Goal: Register for event/course

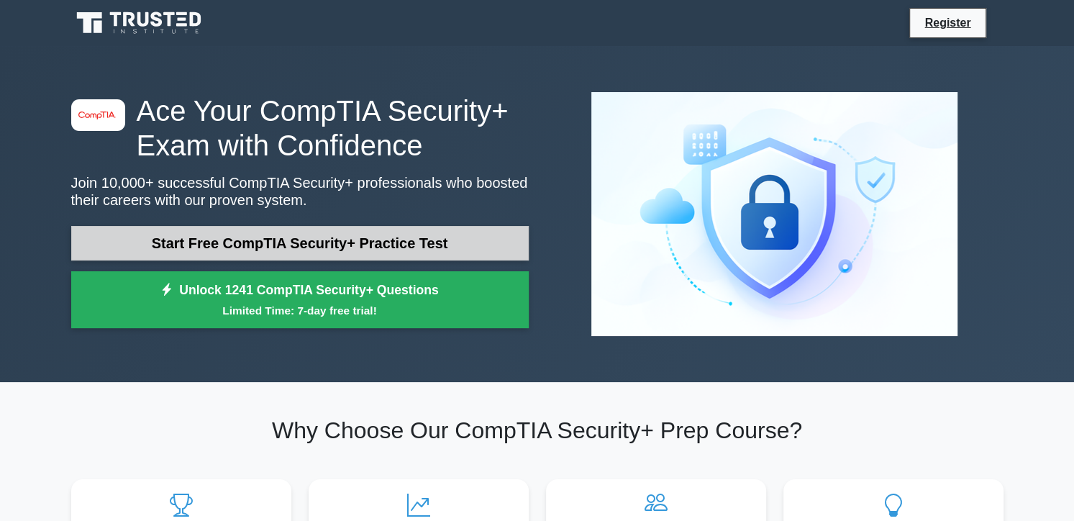
click at [327, 248] on link "Start Free CompTIA Security+ Practice Test" at bounding box center [300, 243] width 458 height 35
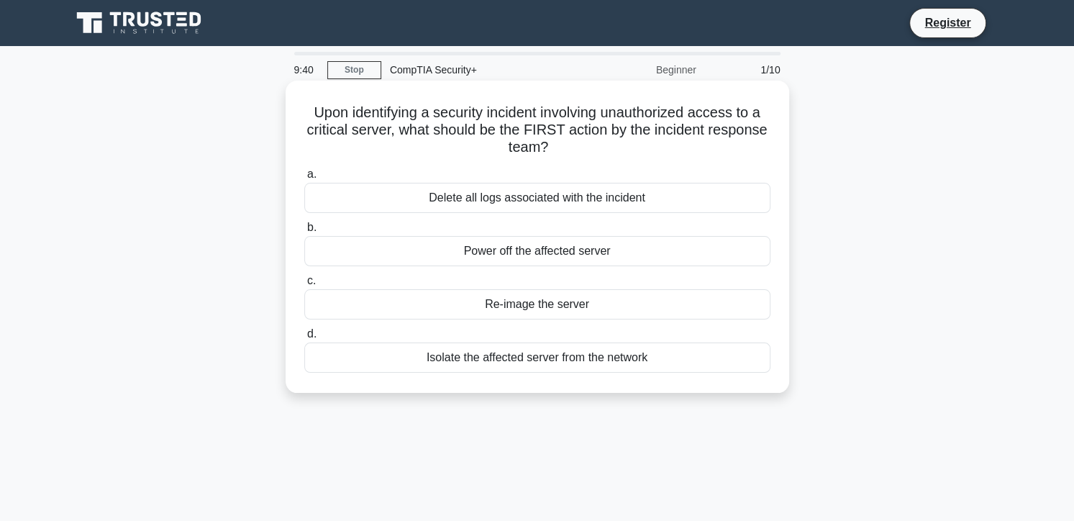
click at [464, 362] on div "Isolate the affected server from the network" at bounding box center [537, 357] width 466 height 30
click at [304, 339] on input "d. Isolate the affected server from the network" at bounding box center [304, 334] width 0 height 9
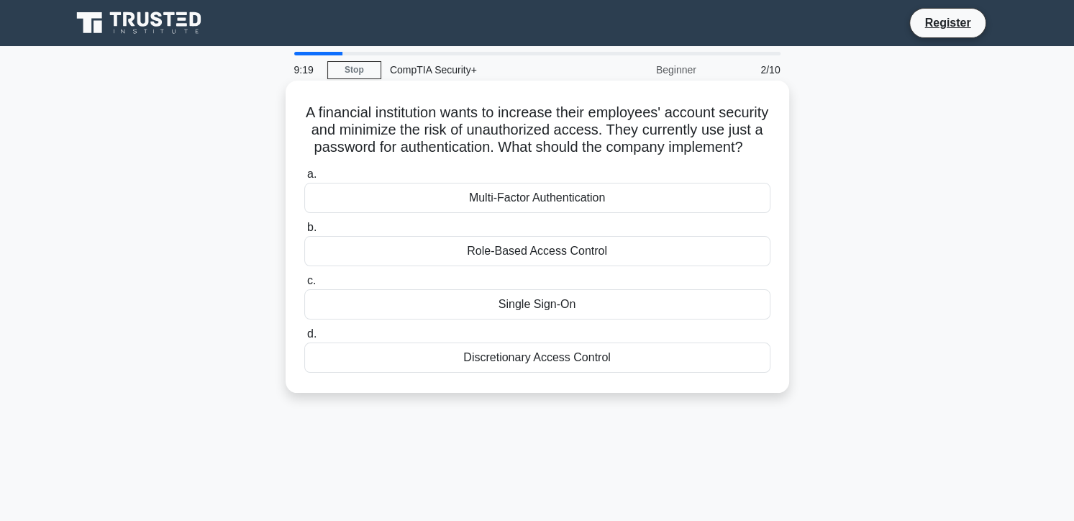
click at [573, 212] on div "Multi-Factor Authentication" at bounding box center [537, 198] width 466 height 30
click at [304, 179] on input "a. Multi-Factor Authentication" at bounding box center [304, 174] width 0 height 9
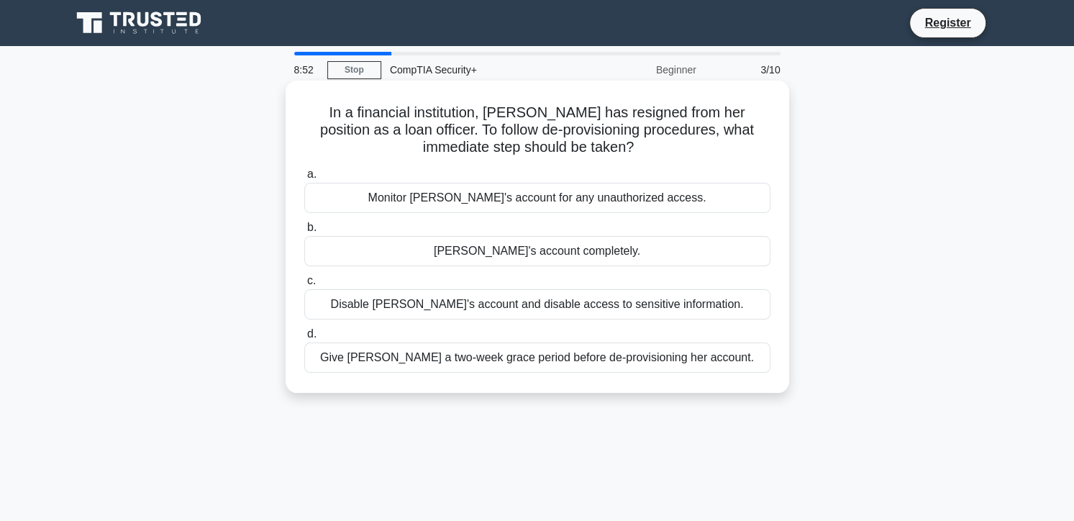
click at [427, 305] on div "Disable Alice's account and disable access to sensitive information." at bounding box center [537, 304] width 466 height 30
click at [304, 286] on input "c. Disable Alice's account and disable access to sensitive information." at bounding box center [304, 280] width 0 height 9
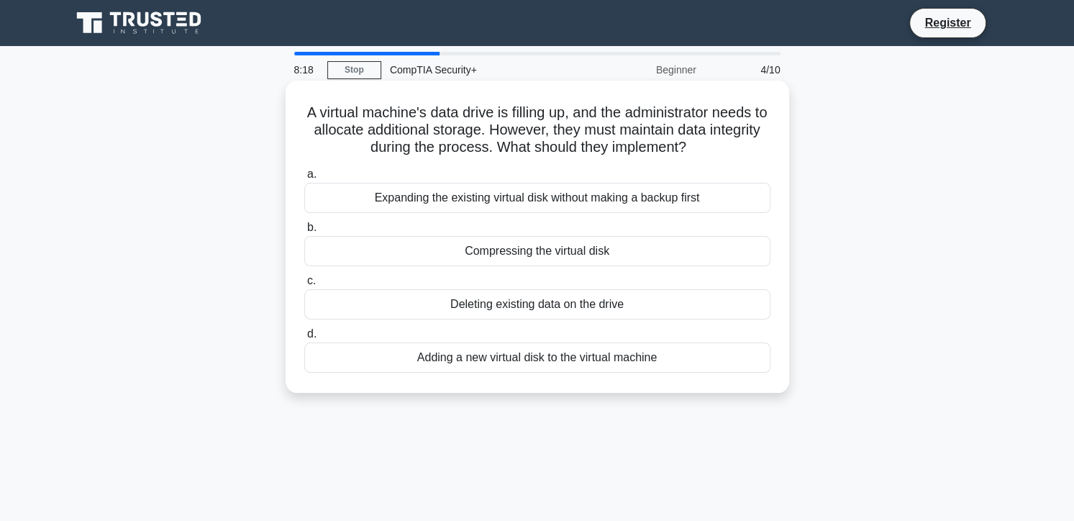
click at [480, 254] on div "Compressing the virtual disk" at bounding box center [537, 251] width 466 height 30
click at [304, 232] on input "b. Compressing the virtual disk" at bounding box center [304, 227] width 0 height 9
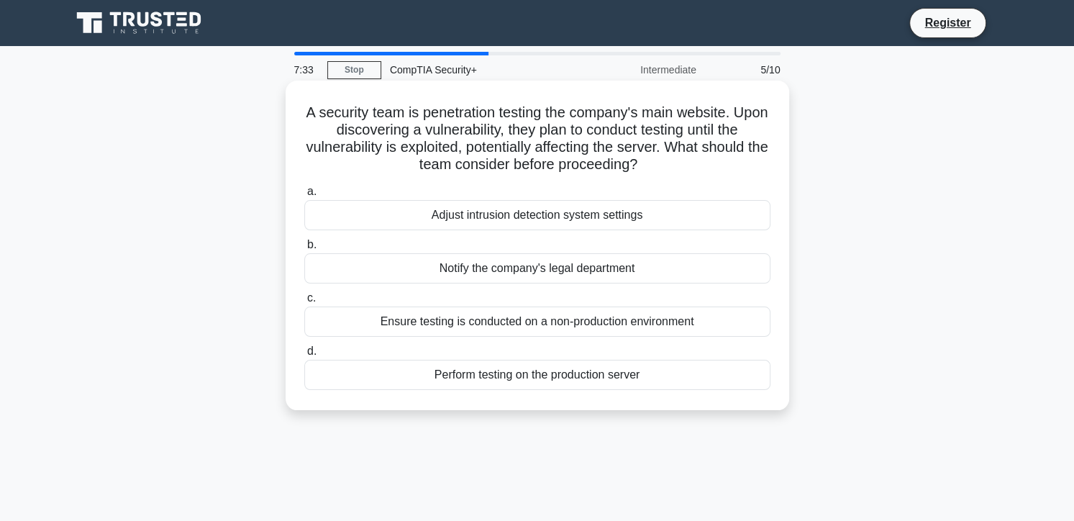
click at [444, 328] on div "Ensure testing is conducted on a non-production environment" at bounding box center [537, 322] width 466 height 30
click at [304, 303] on input "c. Ensure testing is conducted on a non-production environment" at bounding box center [304, 298] width 0 height 9
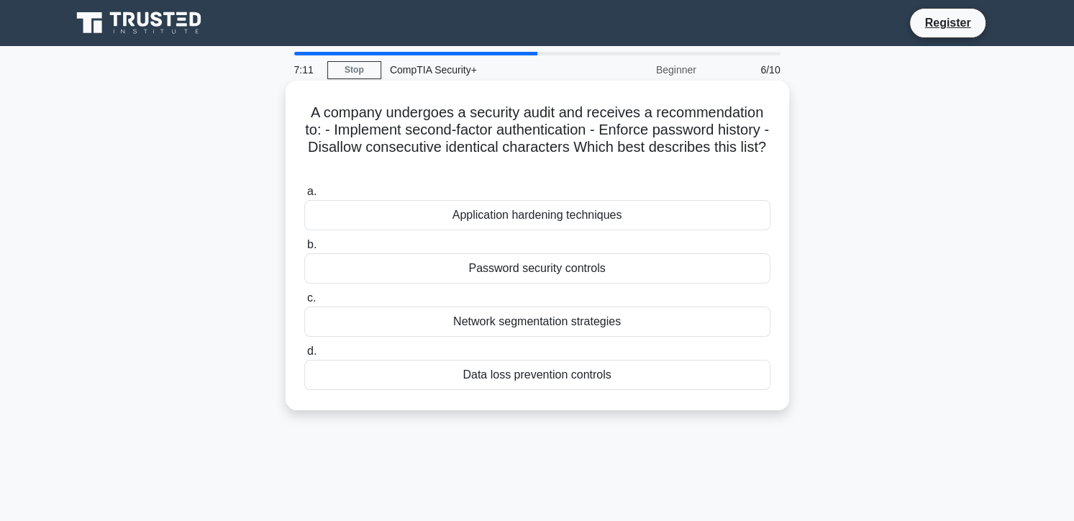
click at [512, 273] on div "Password security controls" at bounding box center [537, 268] width 466 height 30
click at [304, 250] on input "b. Password security controls" at bounding box center [304, 244] width 0 height 9
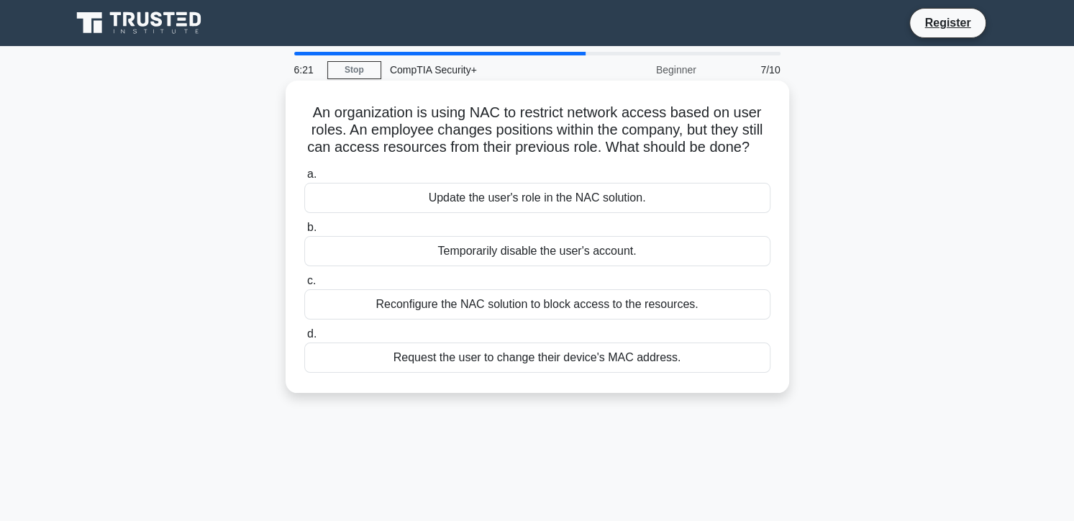
click at [494, 194] on div "Update the user's role in the NAC solution." at bounding box center [537, 198] width 466 height 30
click at [304, 179] on input "a. Update the user's role in the NAC solution." at bounding box center [304, 174] width 0 height 9
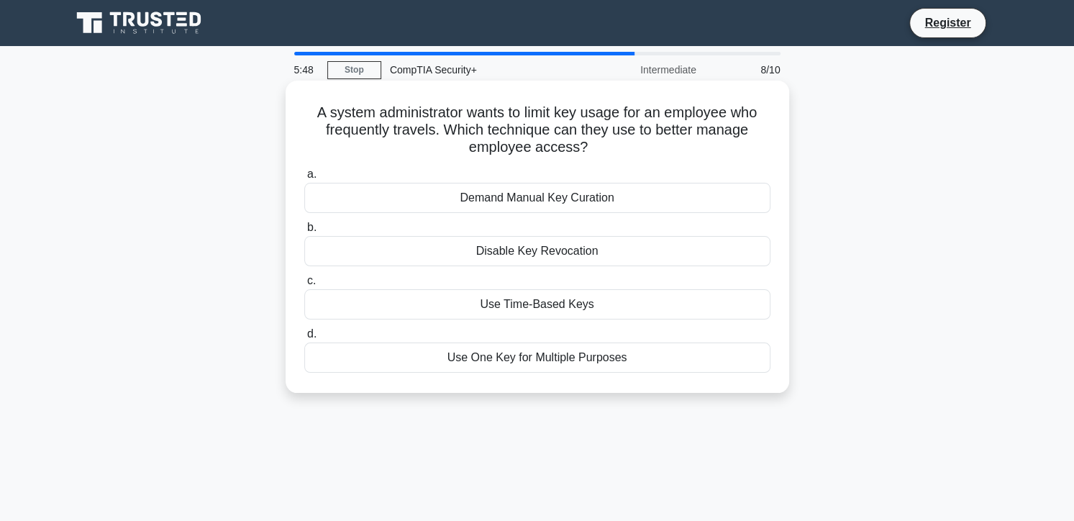
click at [494, 305] on div "Use Time-Based Keys" at bounding box center [537, 304] width 466 height 30
click at [304, 286] on input "c. Use Time-Based Keys" at bounding box center [304, 280] width 0 height 9
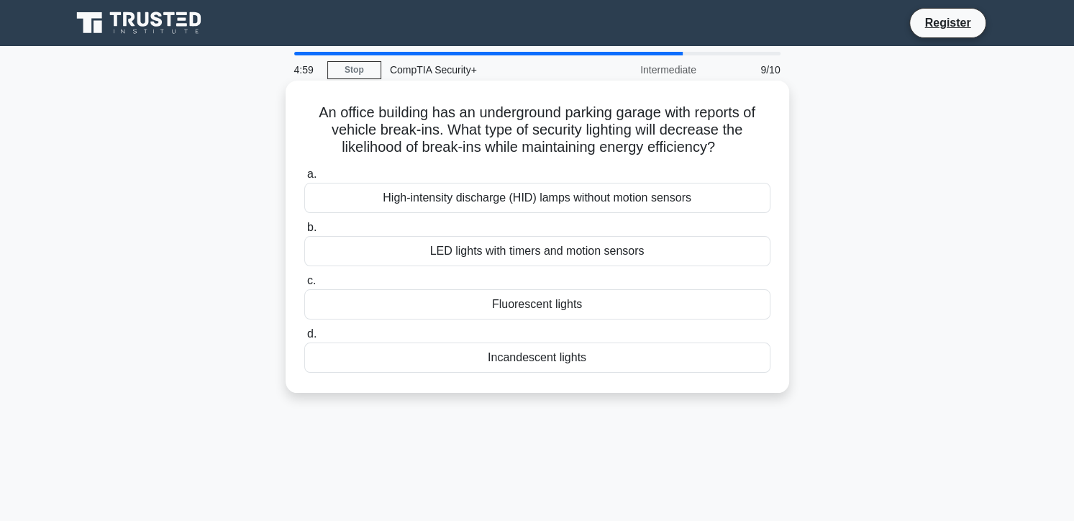
click at [509, 303] on div "Fluorescent lights" at bounding box center [537, 304] width 466 height 30
click at [304, 286] on input "c. Fluorescent lights" at bounding box center [304, 280] width 0 height 9
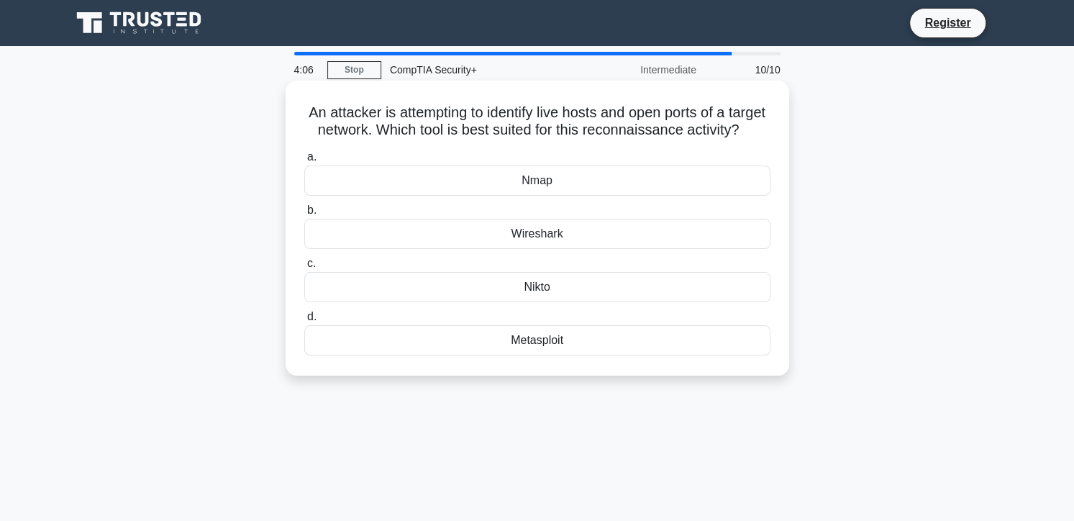
click at [524, 196] on div "Nmap" at bounding box center [537, 180] width 466 height 30
click at [304, 162] on input "a. Nmap" at bounding box center [304, 157] width 0 height 9
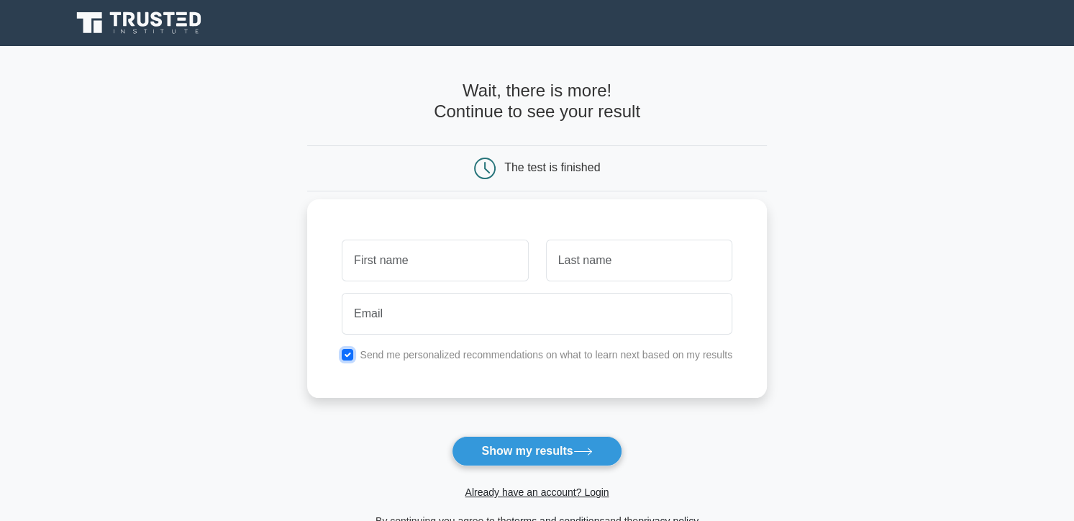
click at [345, 353] on input "checkbox" at bounding box center [348, 355] width 12 height 12
checkbox input "false"
click at [409, 274] on input "text" at bounding box center [435, 261] width 186 height 42
type input "[PERSON_NAME]"
click at [584, 262] on input "text" at bounding box center [639, 261] width 186 height 42
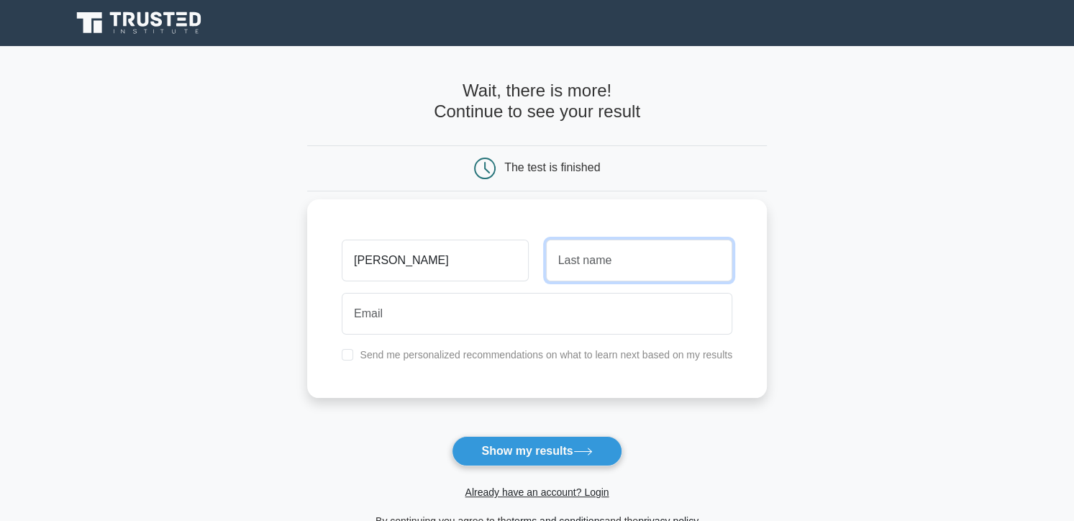
type input "Arkoh"
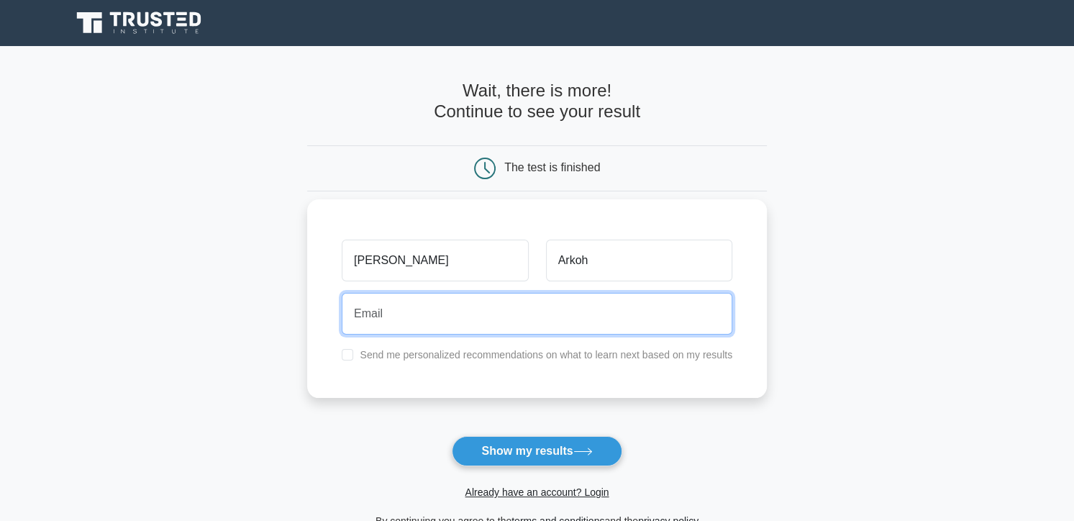
click at [561, 320] on input "email" at bounding box center [537, 314] width 391 height 42
type input "vegeta2800@gmail.com"
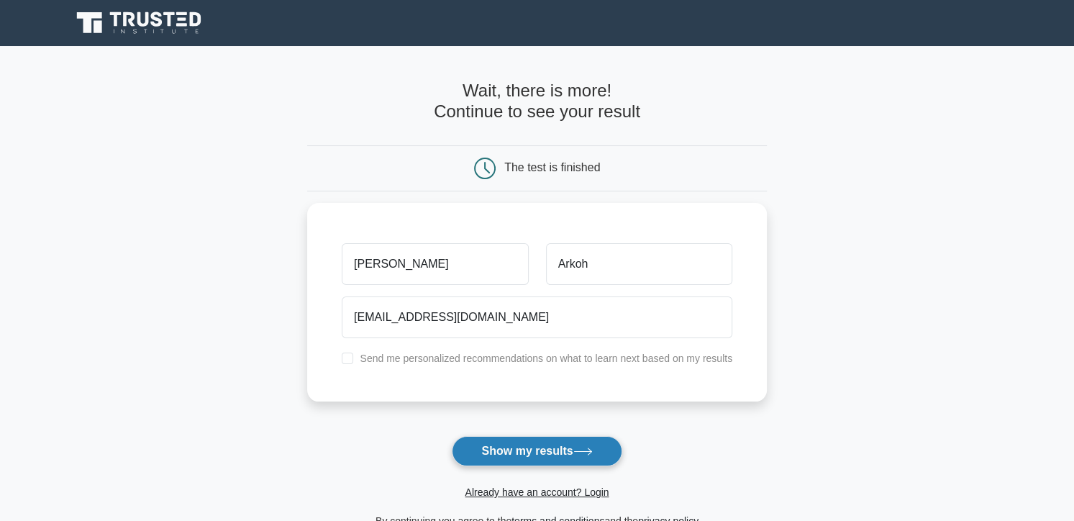
click at [507, 445] on button "Show my results" at bounding box center [537, 451] width 170 height 30
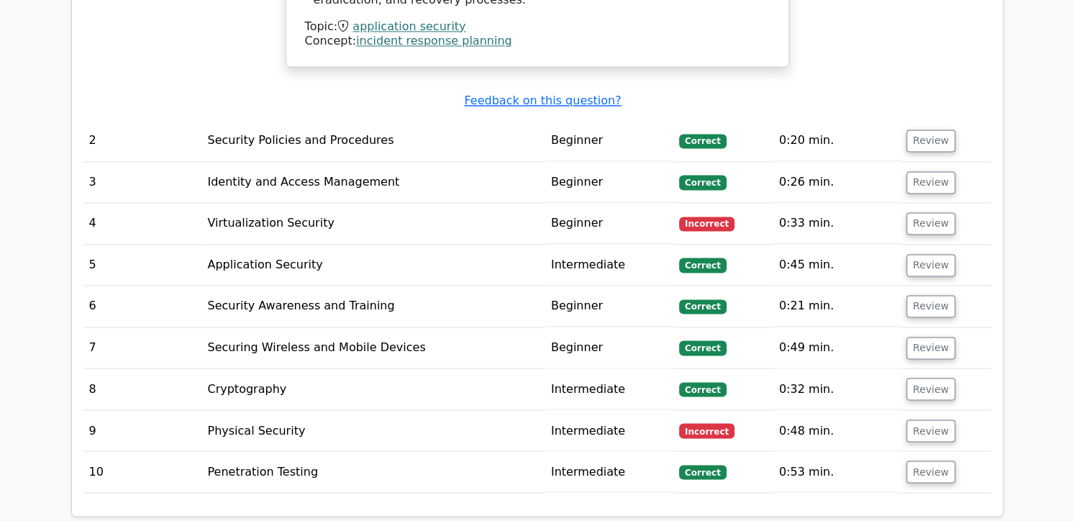
scroll to position [1727, 0]
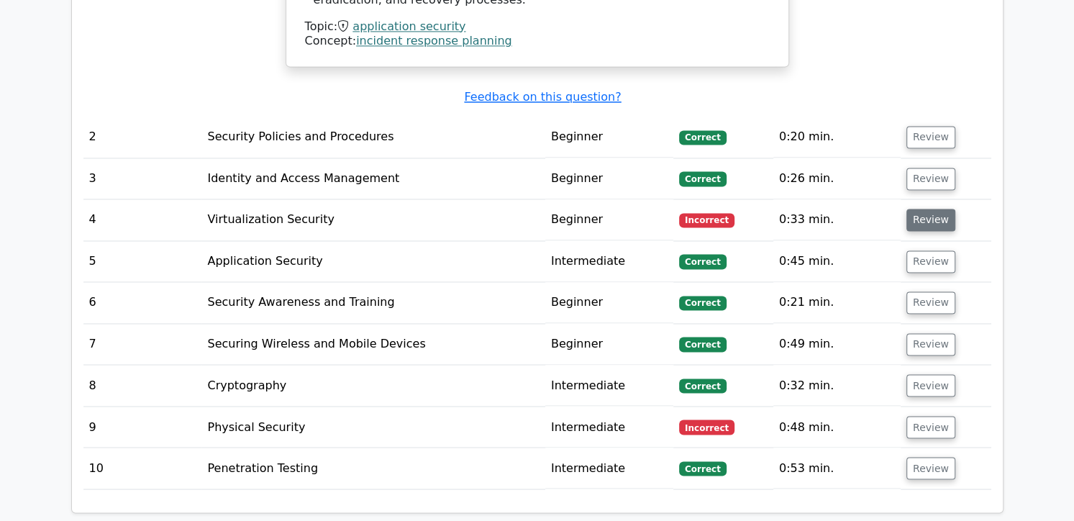
click at [917, 209] on button "Review" at bounding box center [931, 220] width 49 height 22
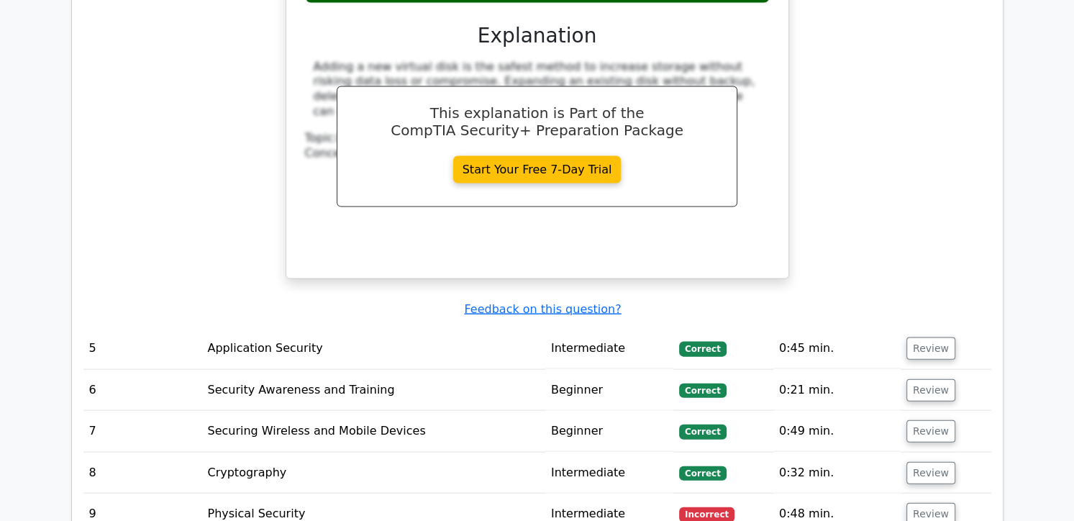
scroll to position [2374, 0]
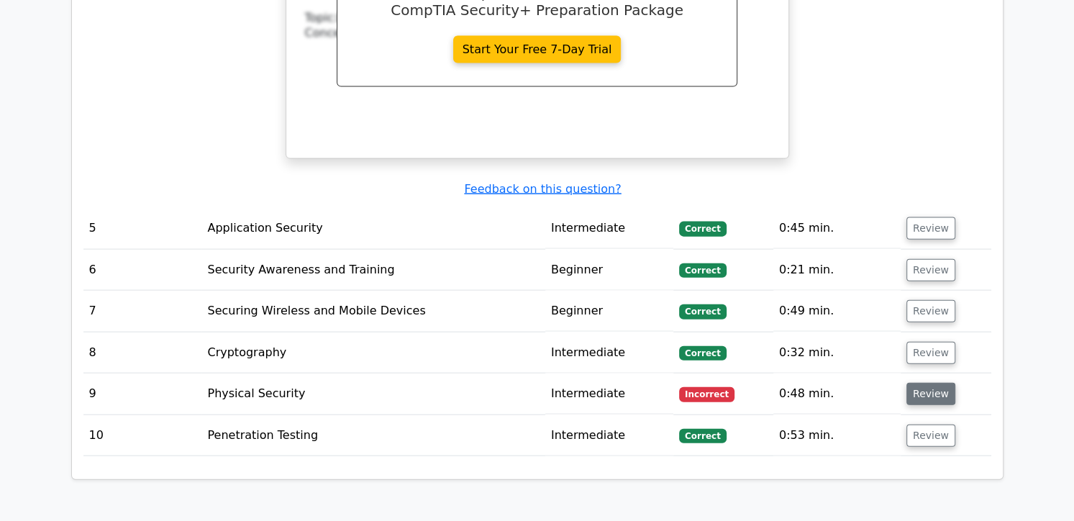
click at [942, 383] on button "Review" at bounding box center [931, 394] width 49 height 22
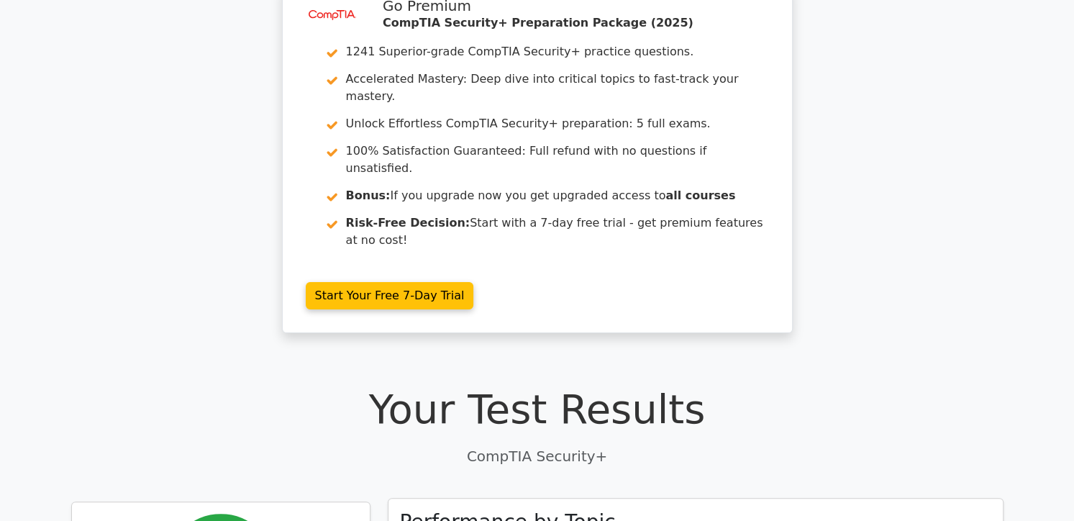
scroll to position [72, 0]
click at [848, 446] on p "CompTIA Security+" at bounding box center [537, 457] width 933 height 22
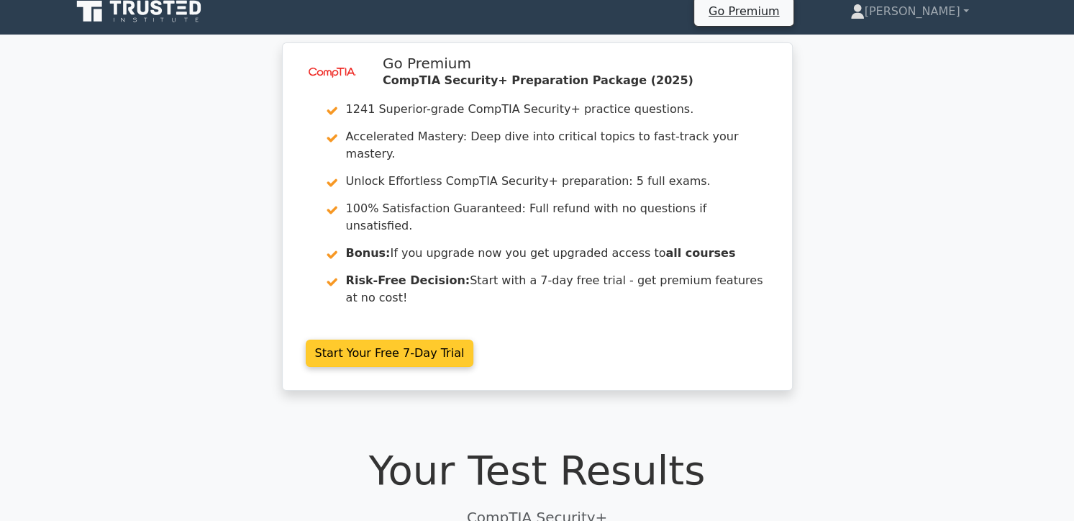
scroll to position [0, 0]
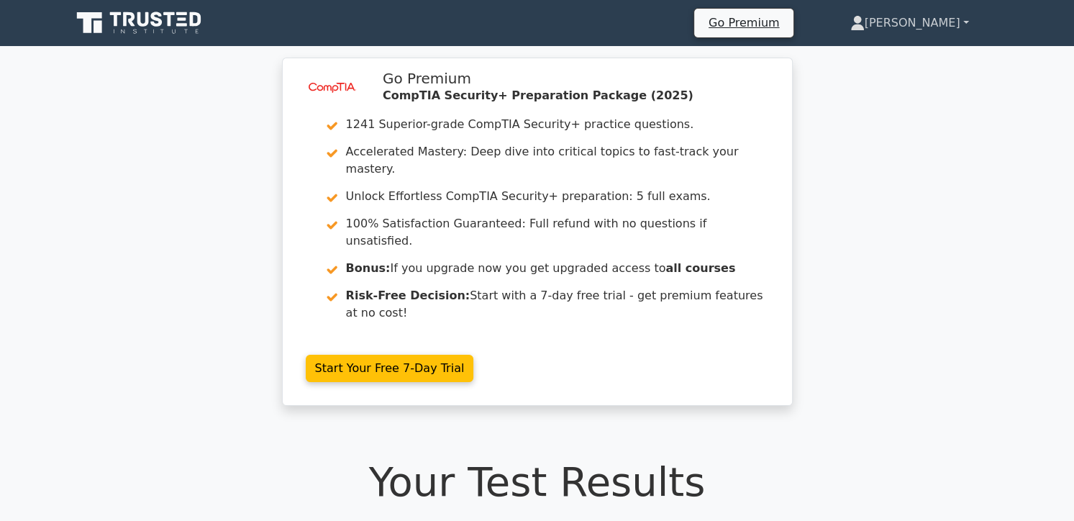
click at [971, 17] on link "[PERSON_NAME]" at bounding box center [910, 23] width 188 height 29
click at [968, 19] on link "[PERSON_NAME]" at bounding box center [910, 23] width 188 height 29
click at [928, 35] on link "[PERSON_NAME]" at bounding box center [910, 23] width 188 height 29
click at [137, 13] on icon at bounding box center [143, 19] width 12 height 14
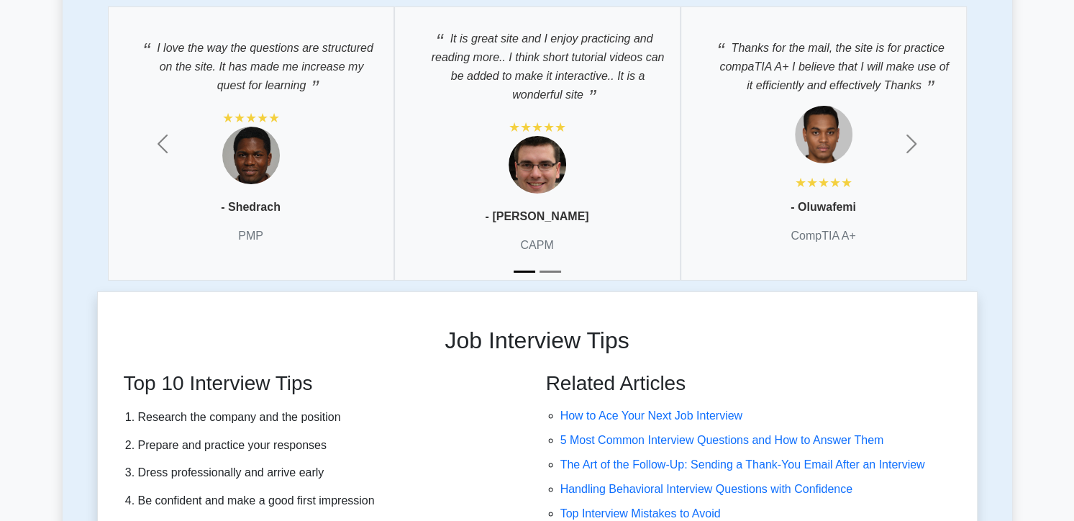
scroll to position [3670, 0]
